Goal: Information Seeking & Learning: Learn about a topic

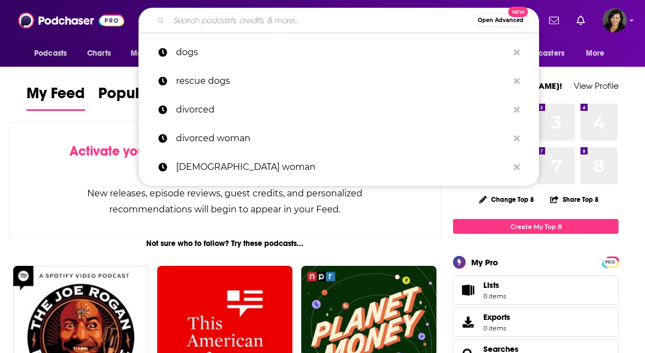
click at [221, 26] on input "Search podcasts, credits, & more..." at bounding box center [321, 21] width 304 height 18
paste input "Minimalist Moms"
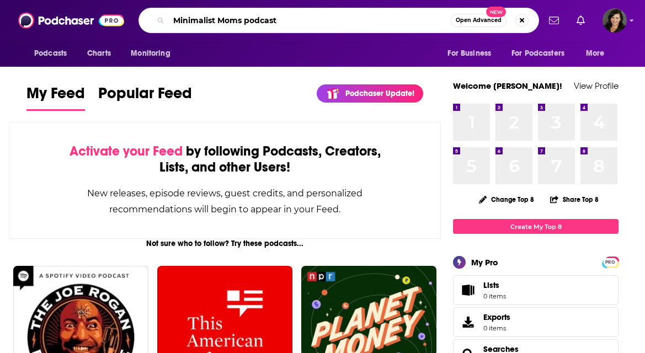
type input "Minimalist Moms podcast"
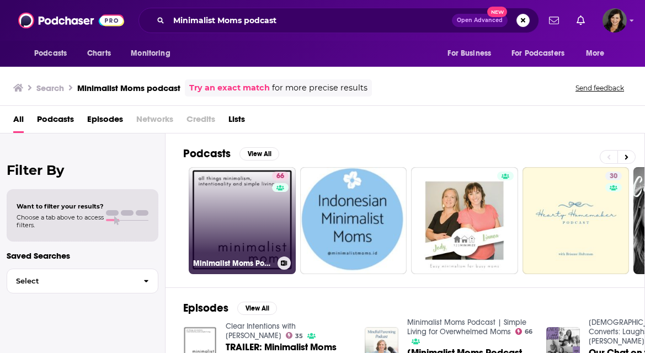
click at [218, 237] on link "66 Minimalist Moms Podcast | Simple Living for Overwhelmed Moms" at bounding box center [242, 220] width 107 height 107
